Goal: Check status: Check status

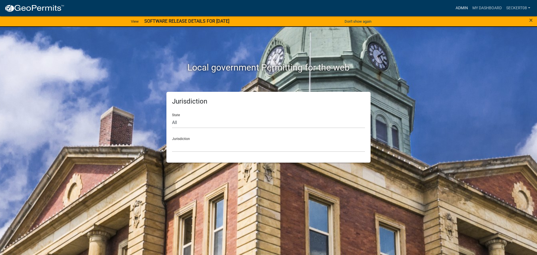
click at [458, 10] on link "Admin" at bounding box center [461, 8] width 17 height 11
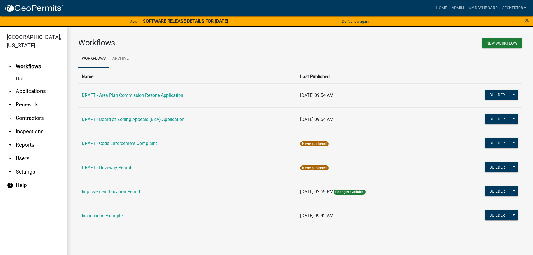
click at [24, 91] on link "arrow_drop_down Applications" at bounding box center [33, 90] width 67 height 13
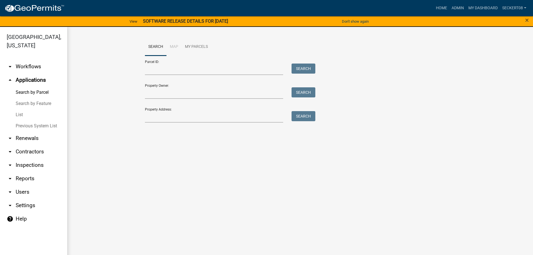
click at [21, 116] on link "List" at bounding box center [33, 114] width 67 height 11
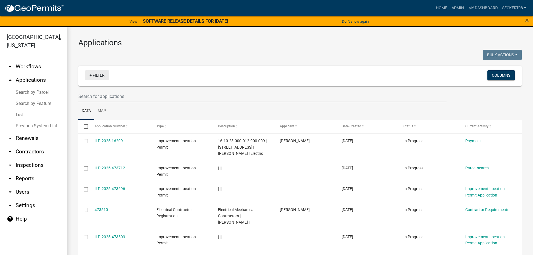
click at [103, 78] on link "+ Filter" at bounding box center [97, 75] width 24 height 10
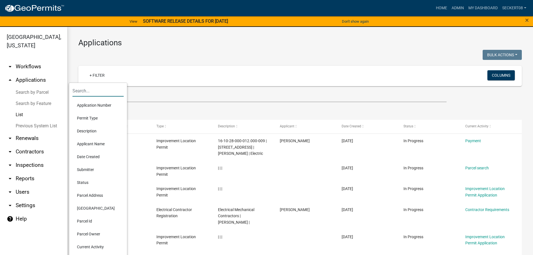
click at [90, 91] on input "text" at bounding box center [97, 90] width 51 height 11
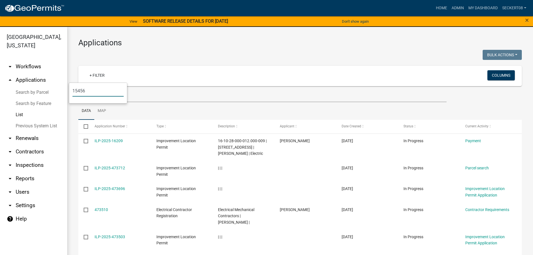
type input "15456"
click at [101, 76] on link "+ Filter" at bounding box center [97, 75] width 24 height 10
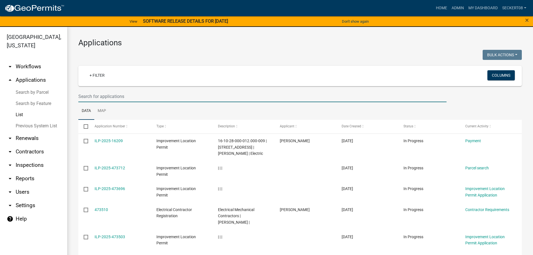
click at [108, 96] on input "text" at bounding box center [262, 96] width 368 height 11
type input "15456"
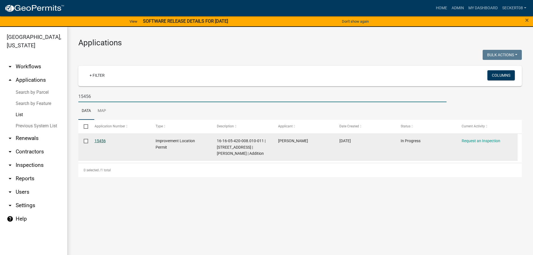
click at [99, 140] on link "15456" at bounding box center [99, 140] width 11 height 4
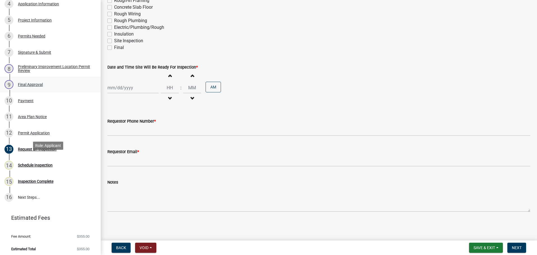
scroll to position [163, 0]
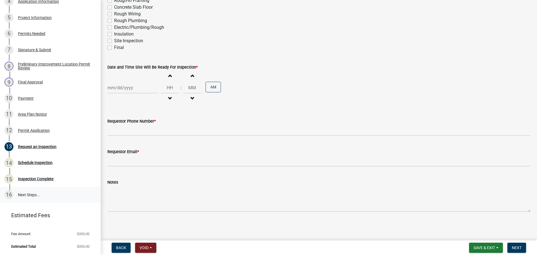
click at [27, 193] on link "16 Next Steps..." at bounding box center [50, 195] width 101 height 16
